Goal: Find contact information: Find contact information

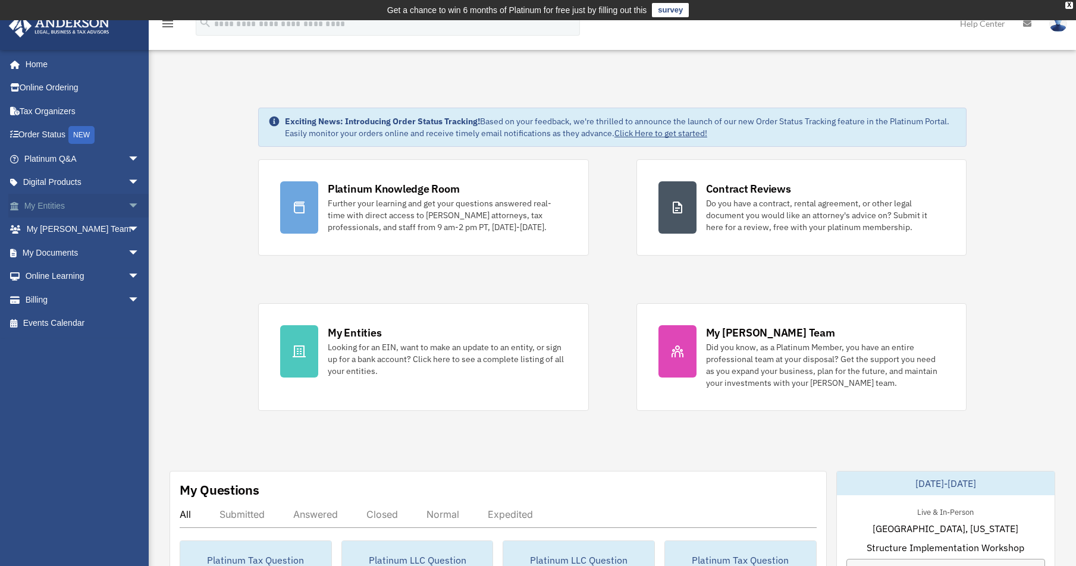
click at [90, 201] on link "My Entities arrow_drop_down" at bounding box center [82, 206] width 149 height 24
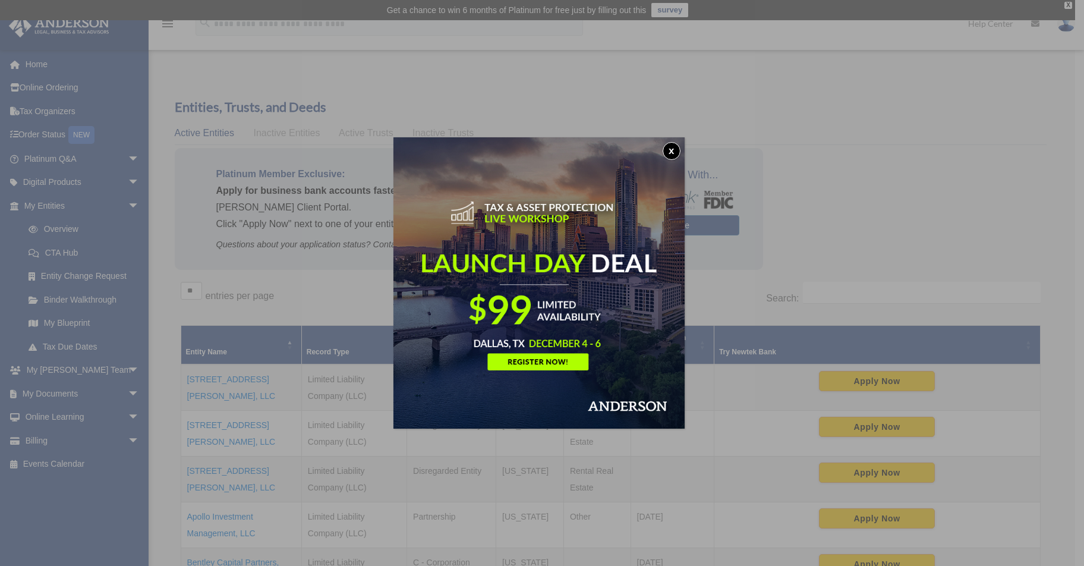
click at [674, 152] on button "x" at bounding box center [672, 151] width 18 height 18
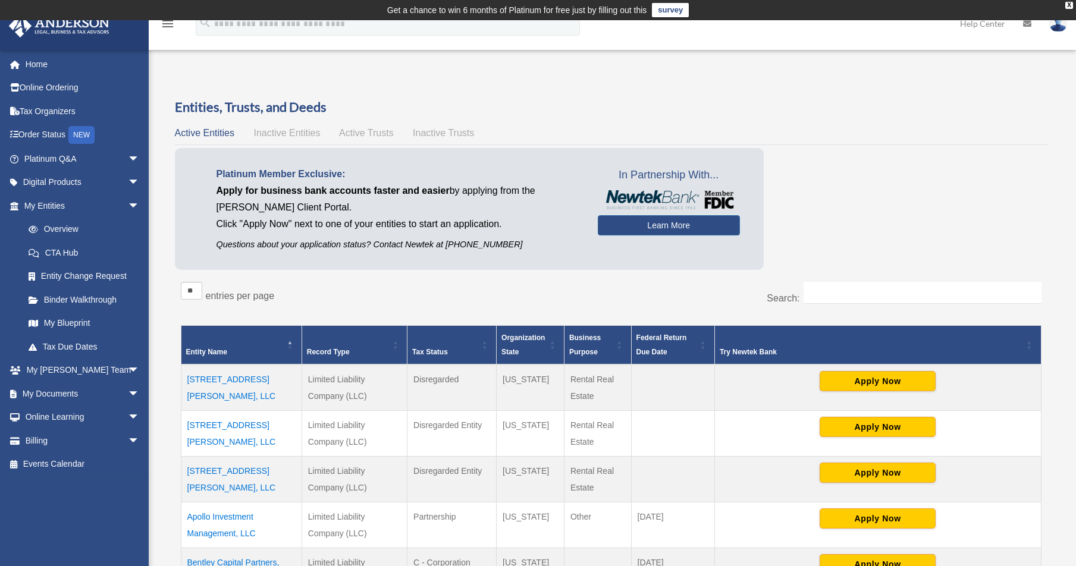
scroll to position [15, 0]
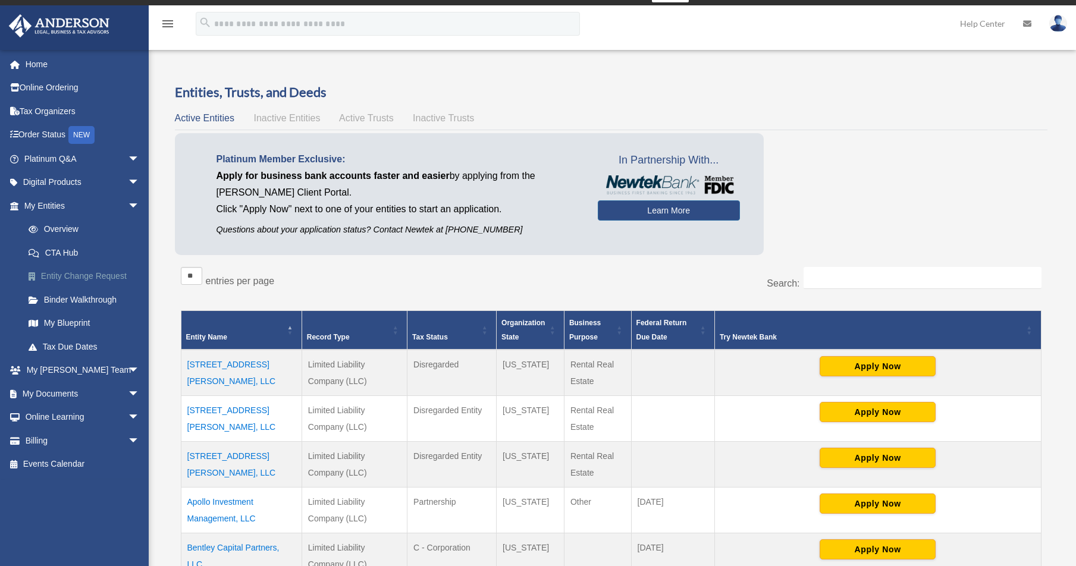
click at [84, 272] on link "Entity Change Request" at bounding box center [87, 277] width 141 height 24
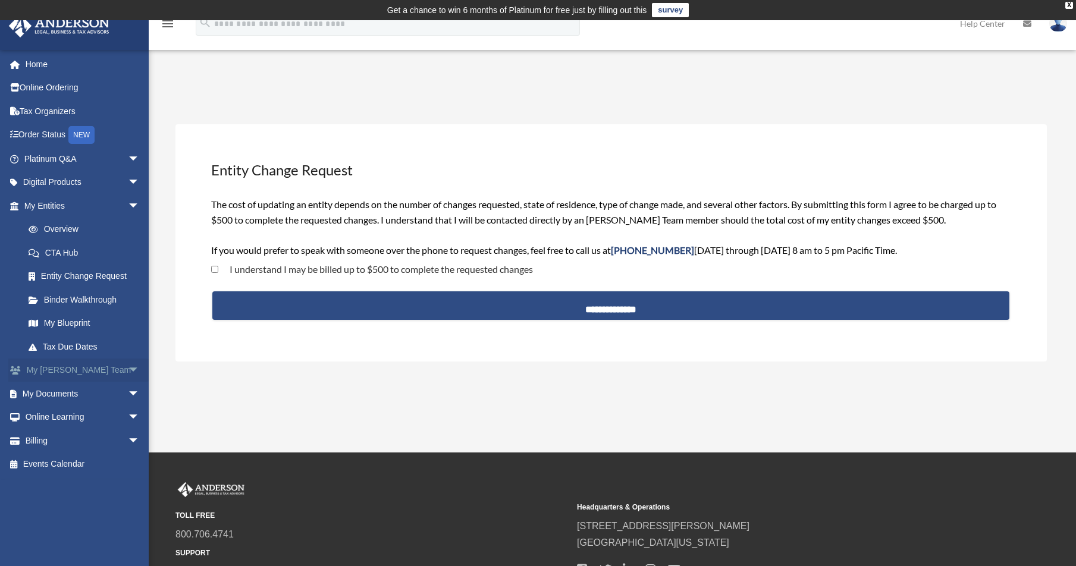
click at [128, 366] on span "arrow_drop_down" at bounding box center [140, 371] width 24 height 24
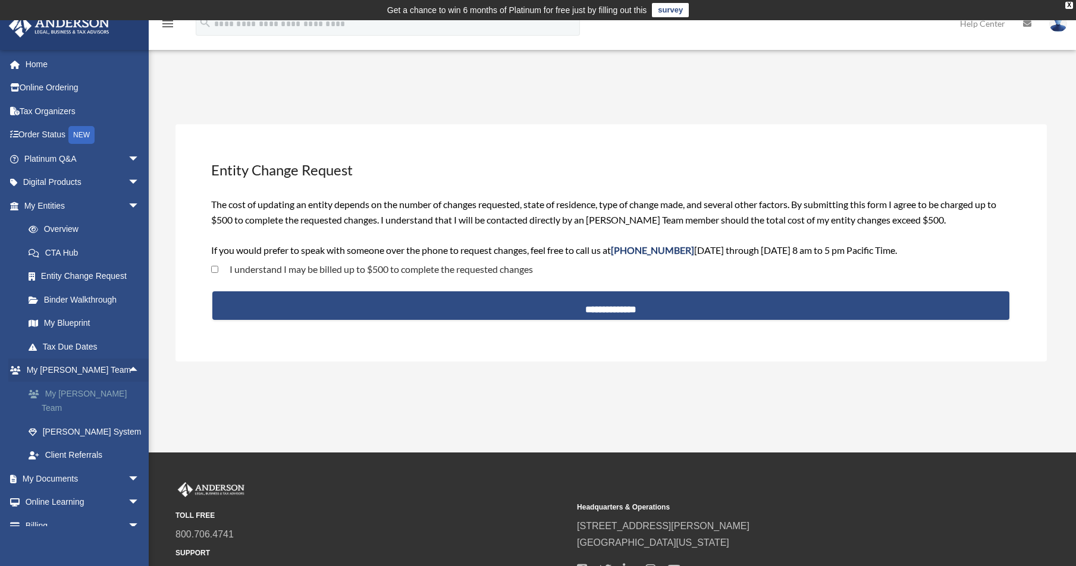
click at [87, 391] on link "My [PERSON_NAME] Team" at bounding box center [87, 401] width 141 height 38
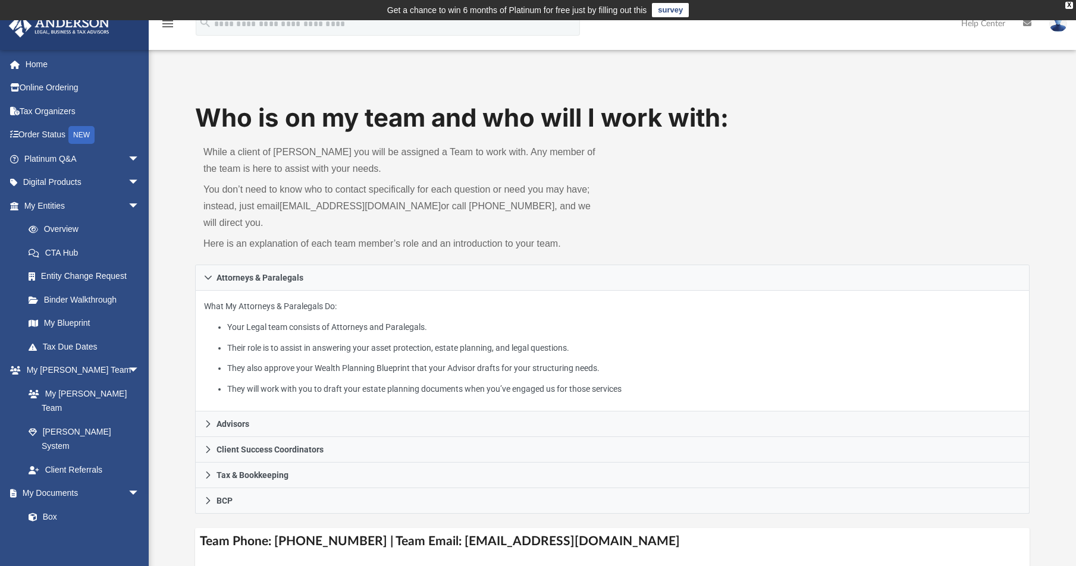
scroll to position [2, 0]
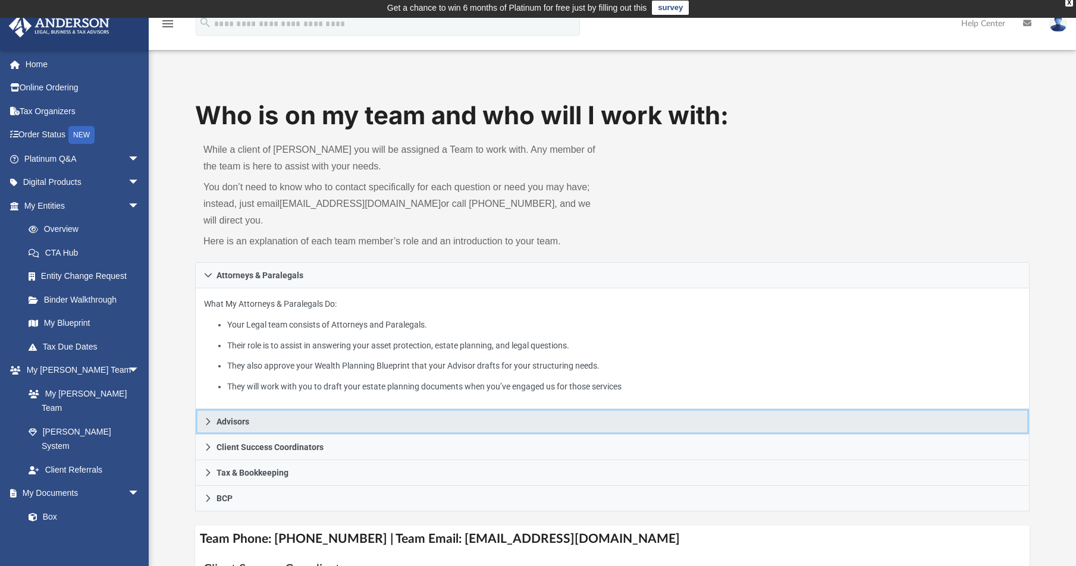
click at [234, 417] on span "Advisors" at bounding box center [232, 421] width 33 height 8
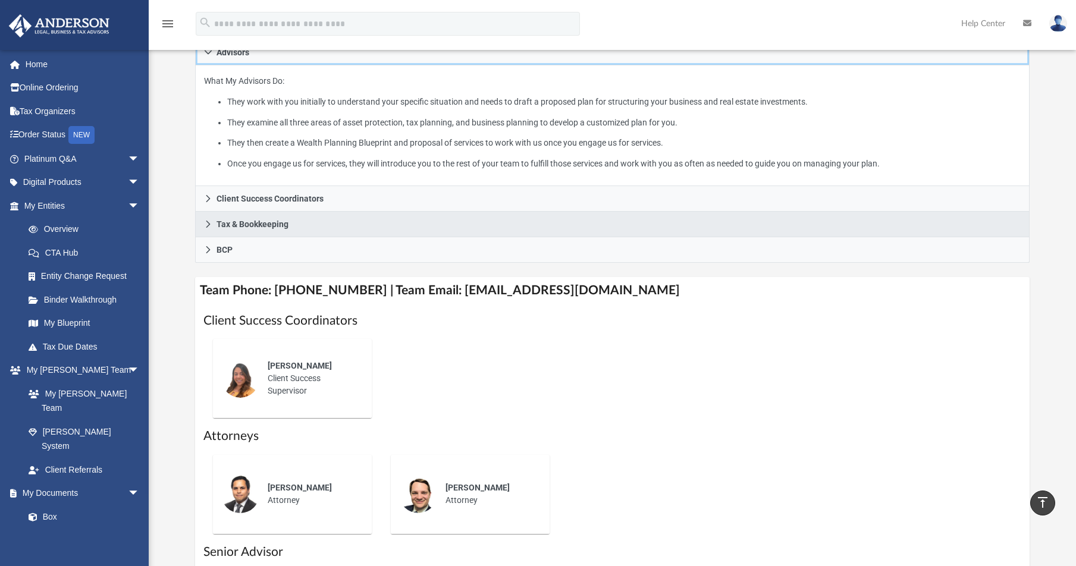
scroll to position [228, 0]
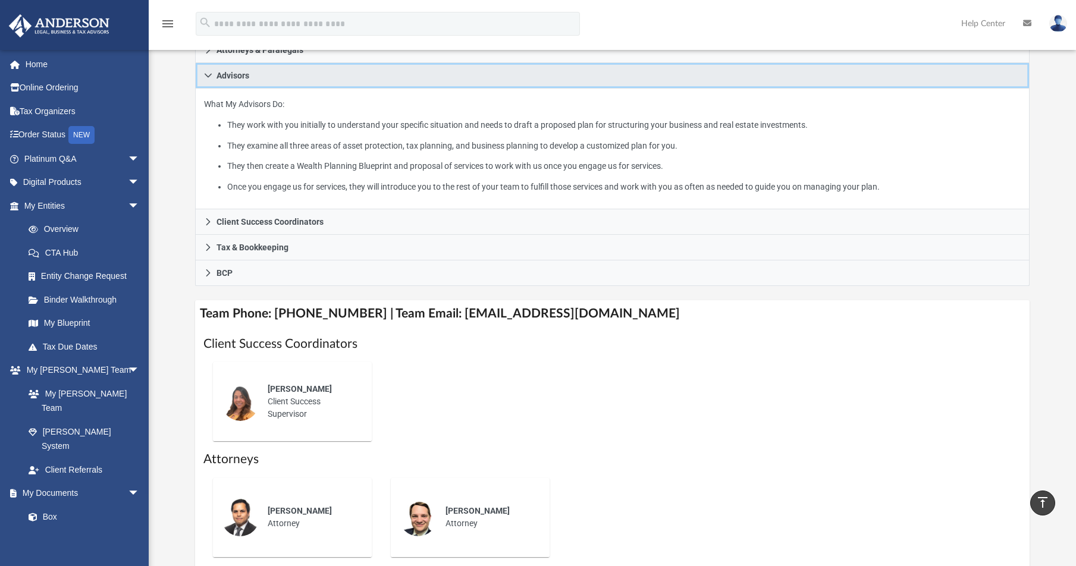
click at [206, 73] on icon at bounding box center [208, 75] width 8 height 8
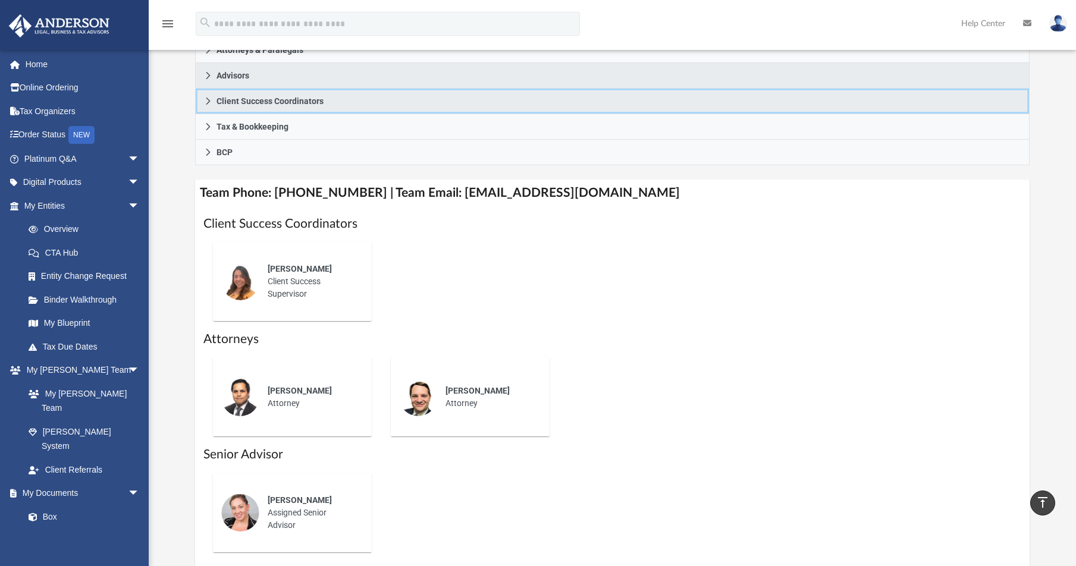
click at [236, 102] on span "Client Success Coordinators" at bounding box center [269, 101] width 107 height 8
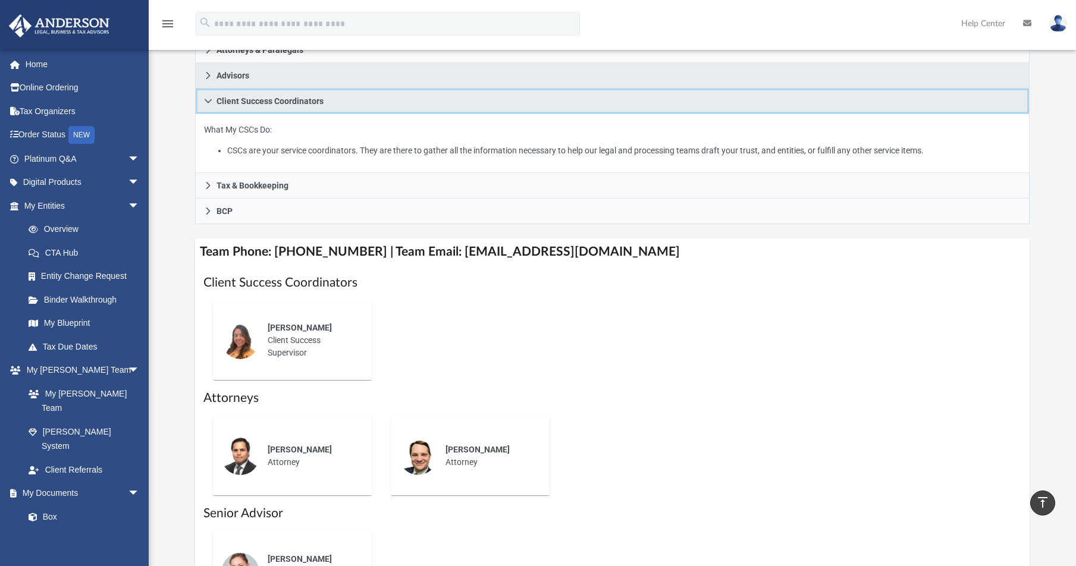
click at [236, 102] on span "Client Success Coordinators" at bounding box center [269, 101] width 107 height 8
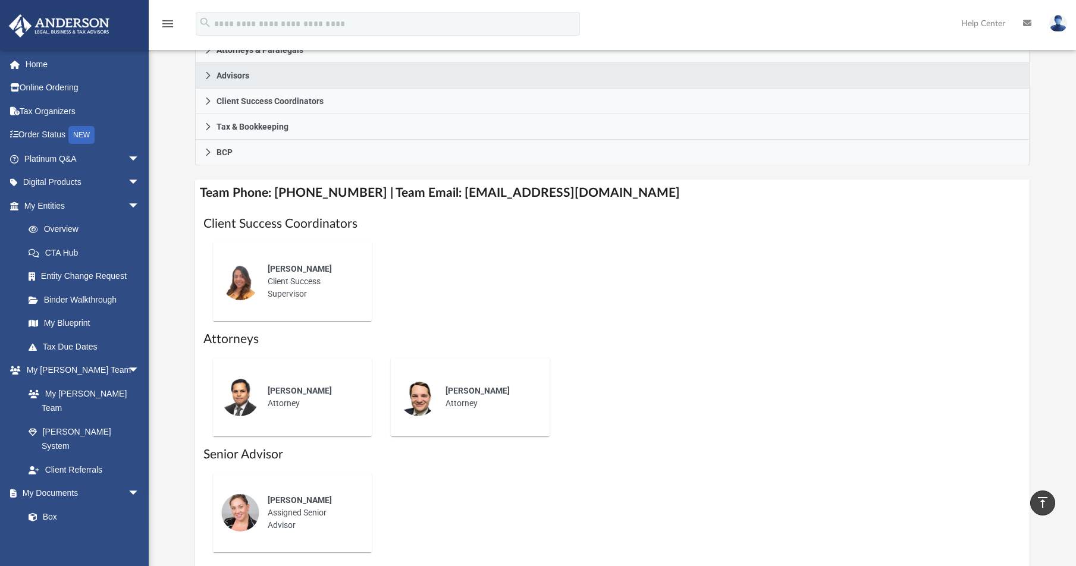
click at [301, 269] on span "Alex Gomez" at bounding box center [300, 269] width 64 height 10
drag, startPoint x: 636, startPoint y: 188, endPoint x: 443, endPoint y: 201, distance: 193.6
click at [443, 201] on h4 "Team Phone: (725) 208-3141 | Team Email: myteam@andersonadvisors.com" at bounding box center [612, 193] width 834 height 27
copy h4 "myteam@andersonadvisors.com"
